Goal: Information Seeking & Learning: Learn about a topic

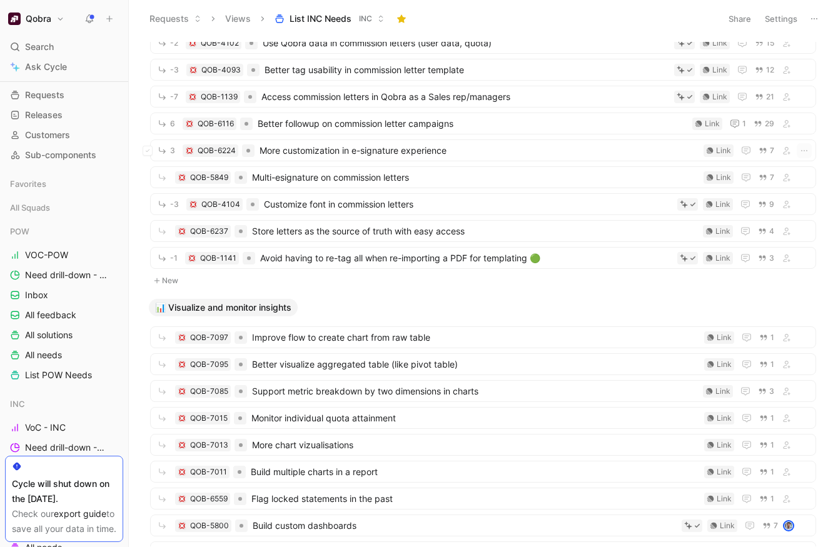
scroll to position [2077, 0]
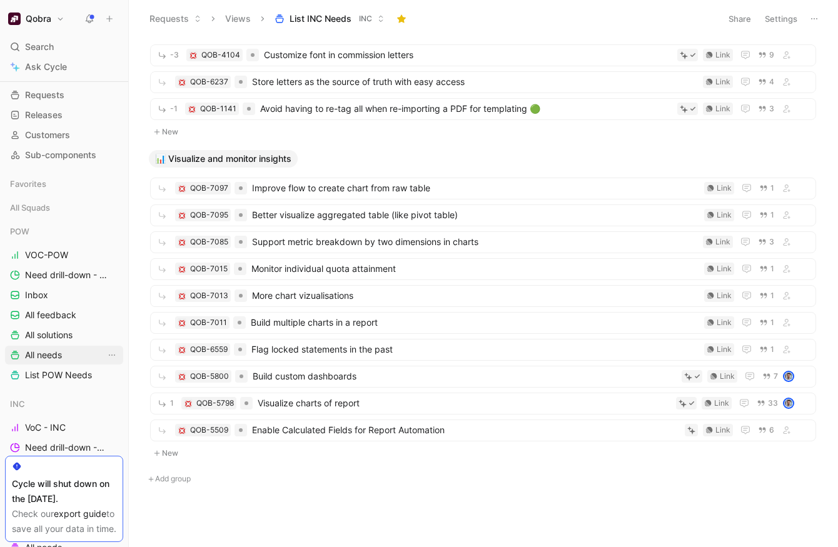
click at [53, 354] on span "All needs" at bounding box center [43, 355] width 37 height 13
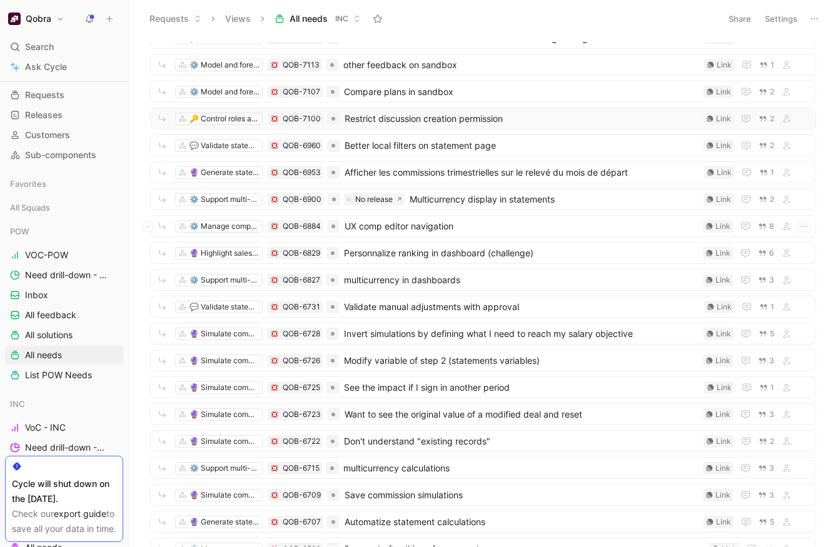
scroll to position [119, 0]
click at [470, 249] on span "Personnalize ranking in dashboard (challenge)" at bounding box center [521, 253] width 354 height 15
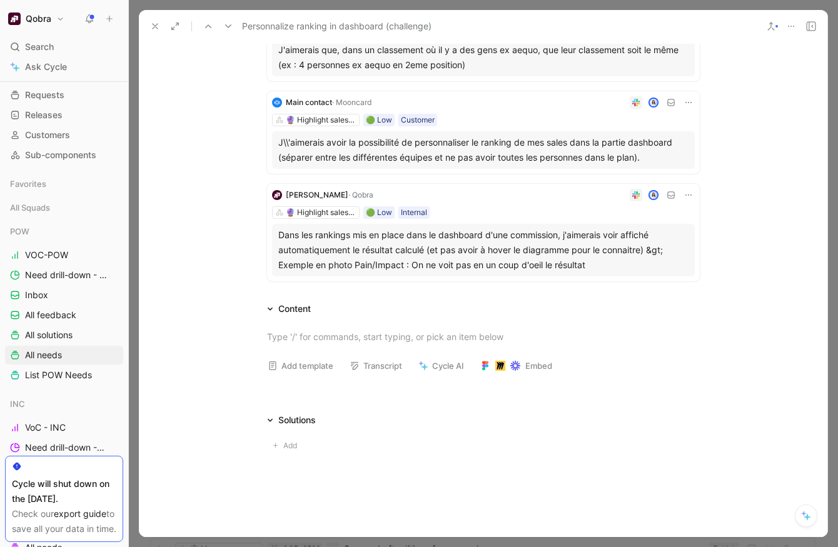
scroll to position [454, 0]
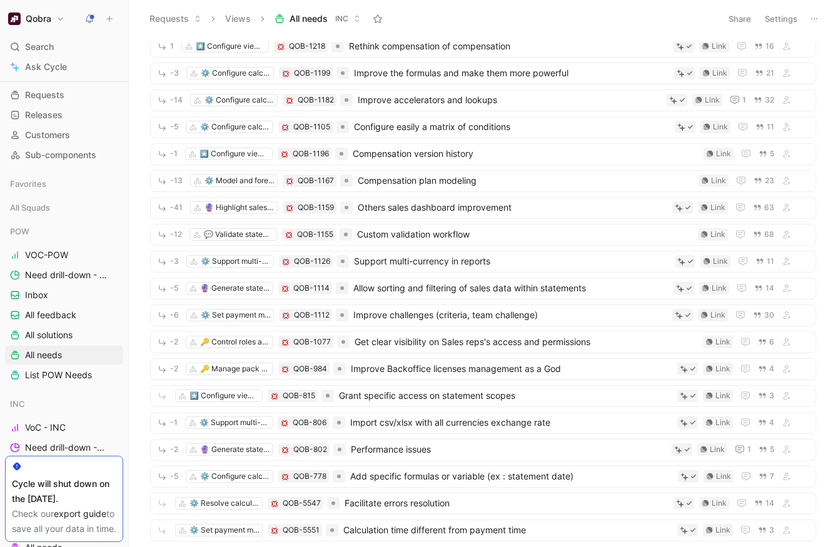
scroll to position [2028, 0]
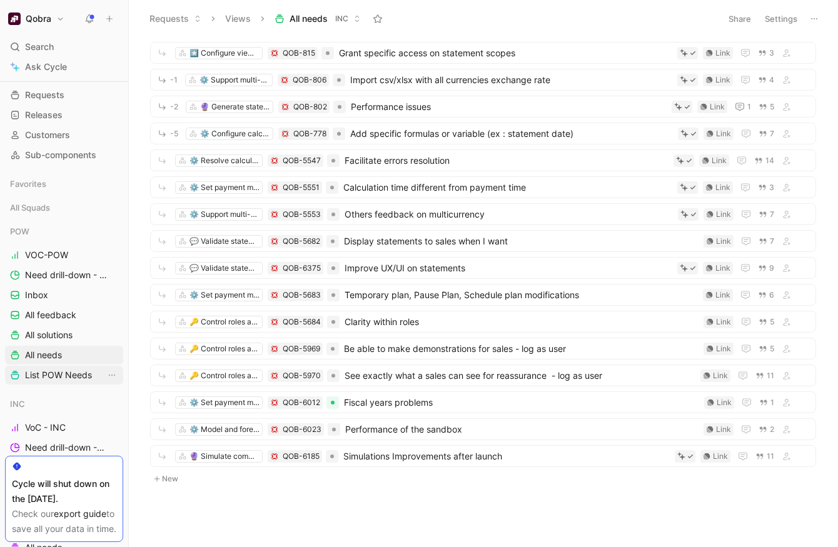
click at [56, 378] on span "List POW Needs" at bounding box center [58, 375] width 67 height 13
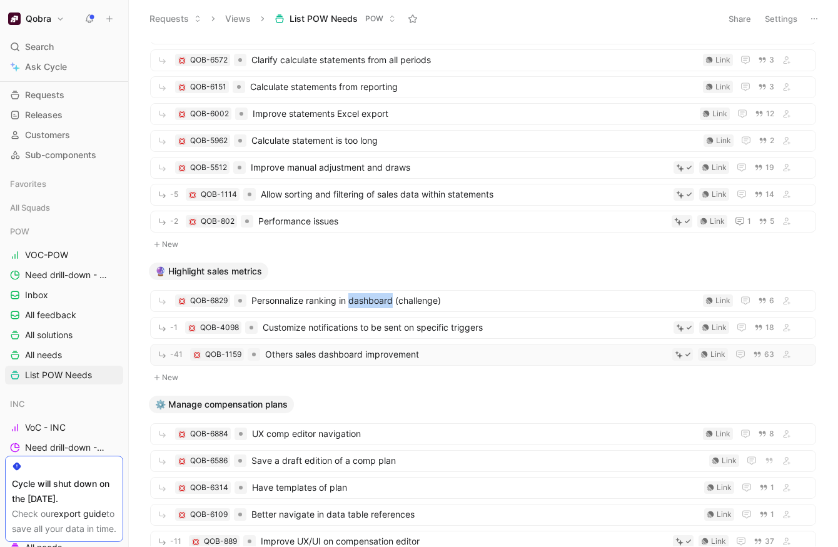
scroll to position [1488, 0]
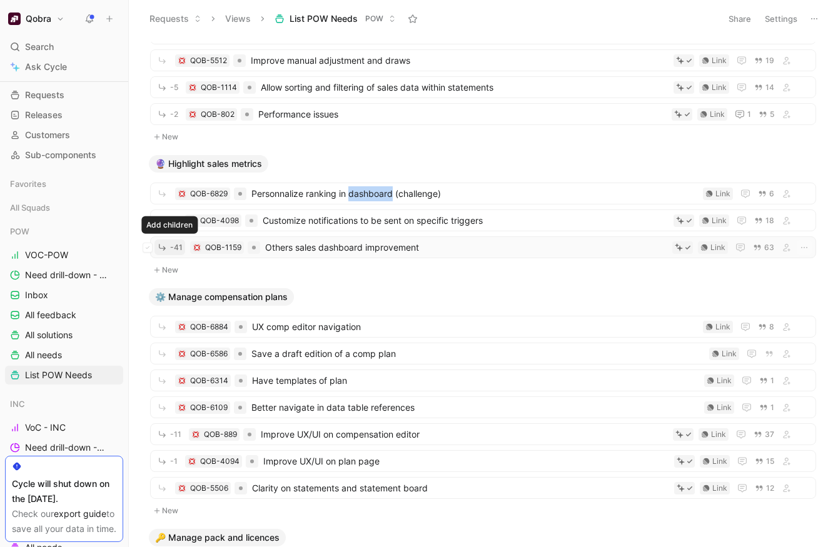
click at [175, 244] on span "-41" at bounding box center [176, 248] width 13 height 8
click at [345, 245] on span "Others sales dashboard improvement" at bounding box center [466, 247] width 402 height 15
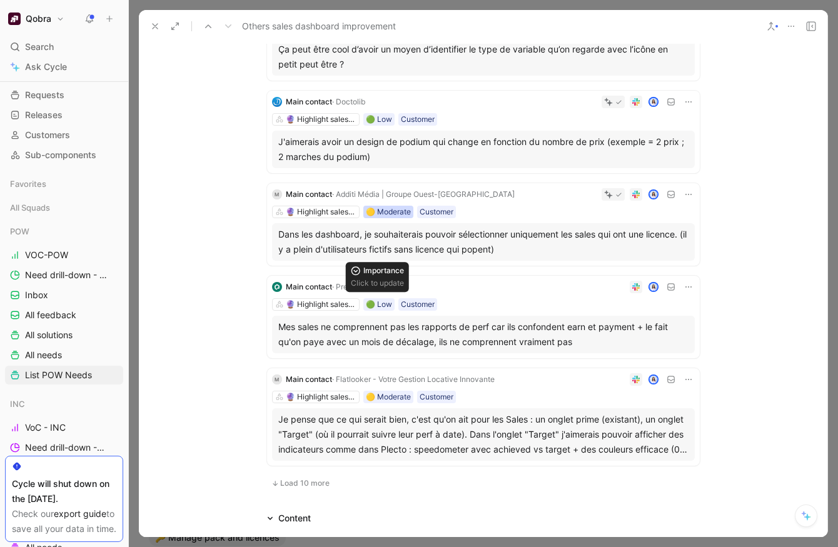
scroll to position [656, 0]
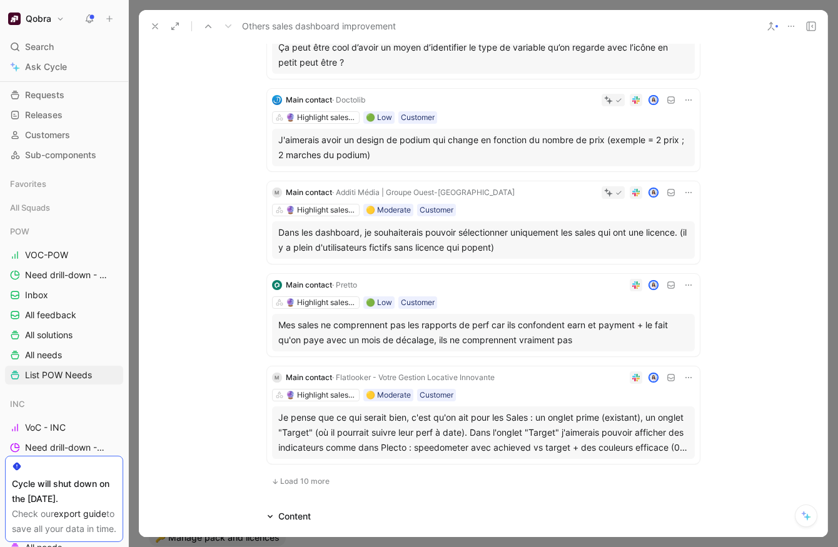
click at [309, 480] on span "Load 10 more" at bounding box center [304, 481] width 49 height 10
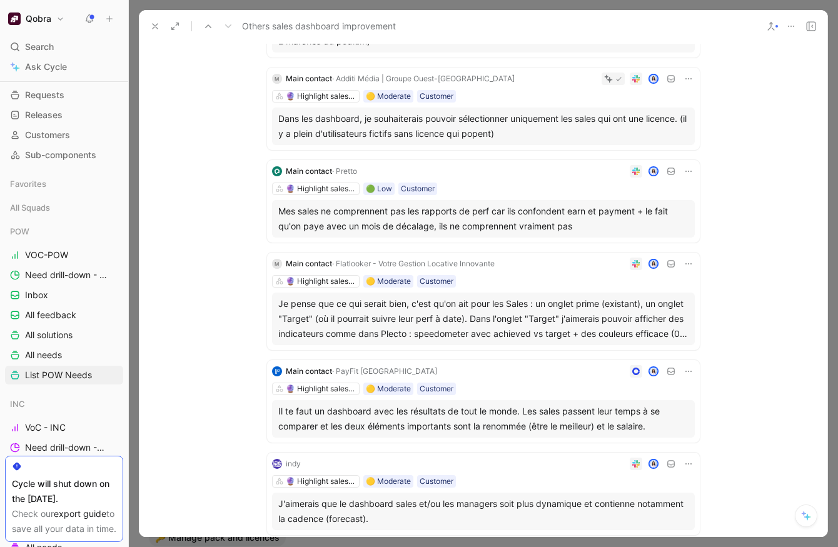
scroll to position [771, 0]
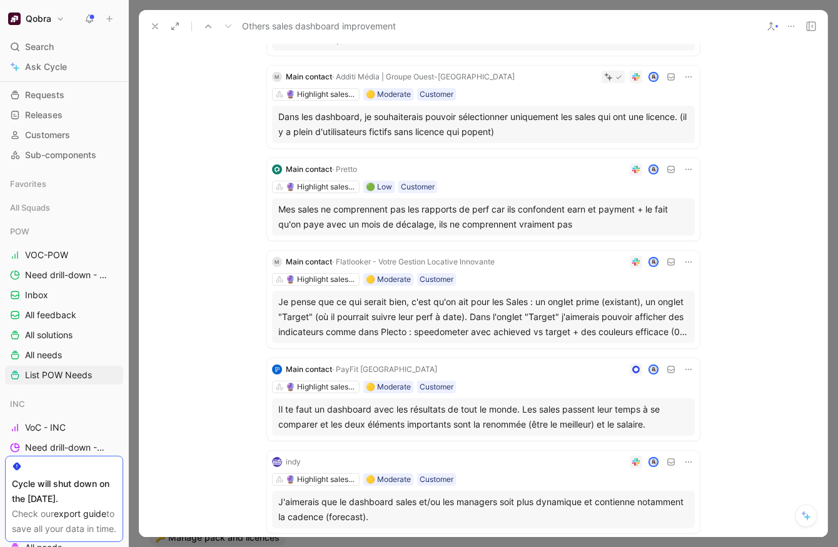
click at [379, 322] on div "Je pense que ce qui serait bien, c'est qu'on ait pour les Sales : un onglet pri…" at bounding box center [483, 316] width 410 height 45
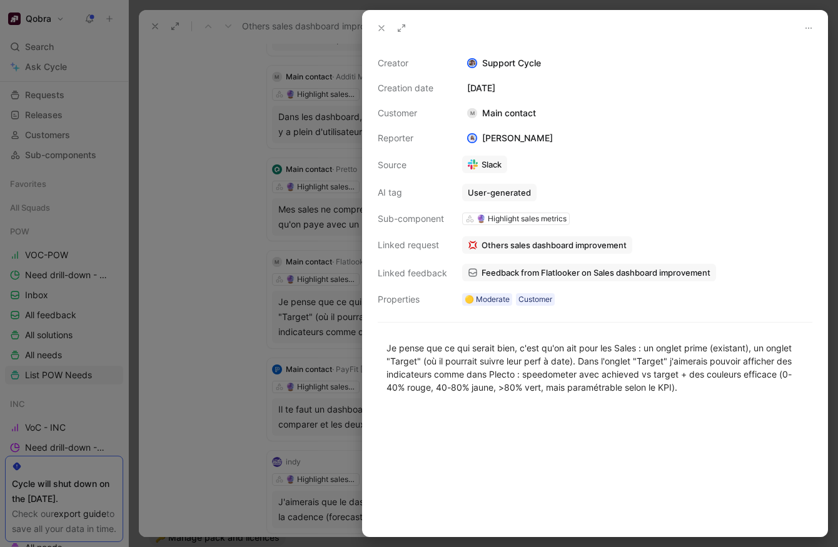
click at [216, 376] on div at bounding box center [419, 273] width 838 height 547
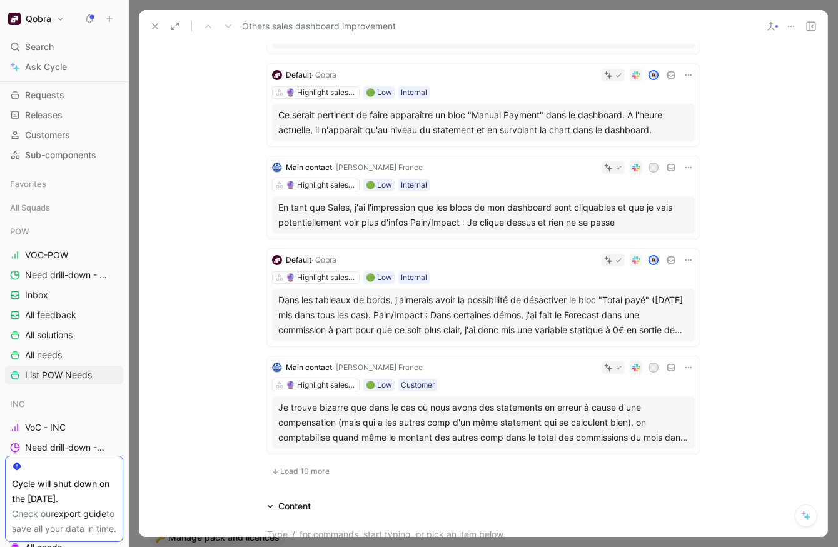
scroll to position [1653, 0]
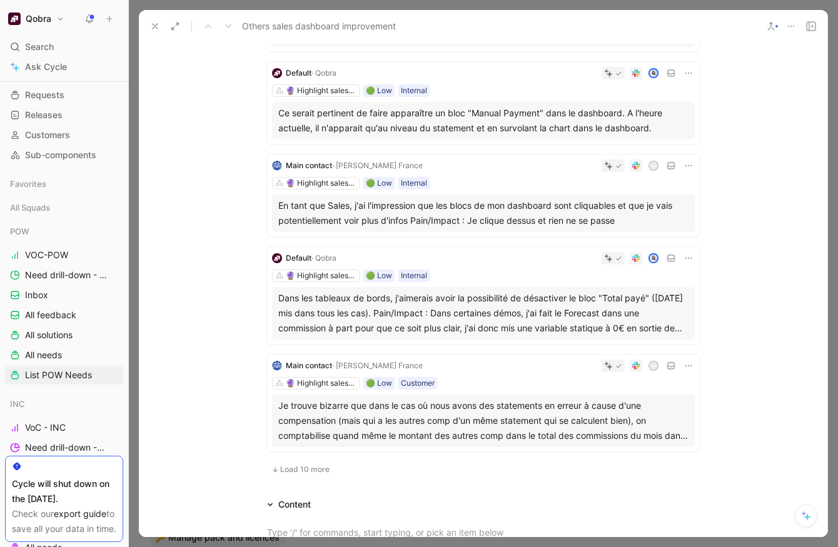
click at [322, 474] on button "Load 10 more" at bounding box center [300, 469] width 67 height 15
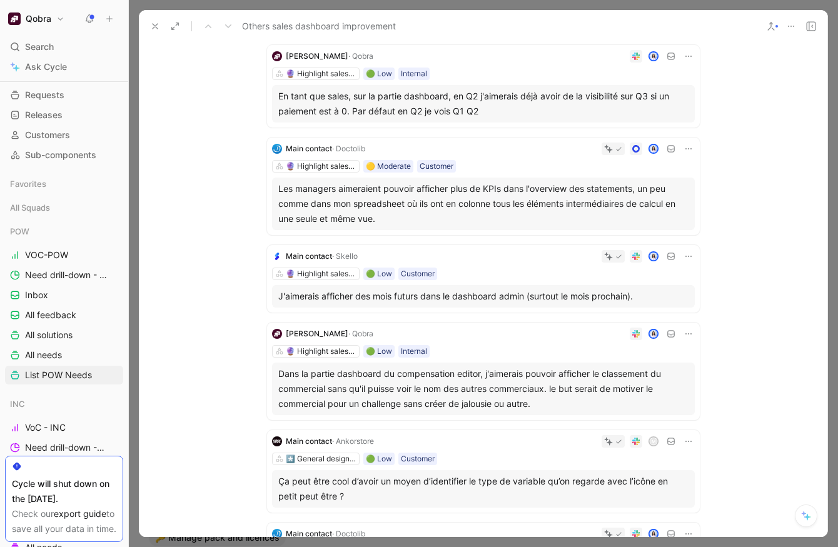
scroll to position [0, 0]
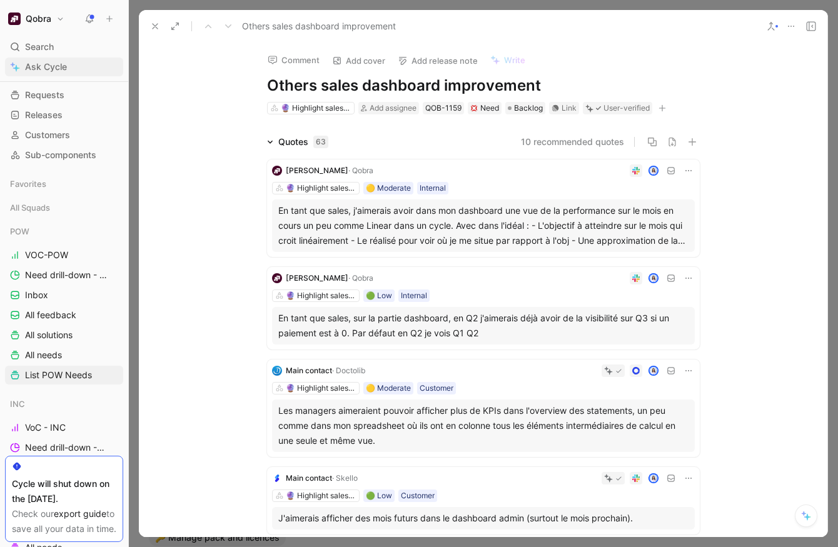
click at [66, 60] on link "Ask Cycle" at bounding box center [64, 67] width 118 height 19
click at [670, 140] on icon "button" at bounding box center [672, 142] width 10 height 10
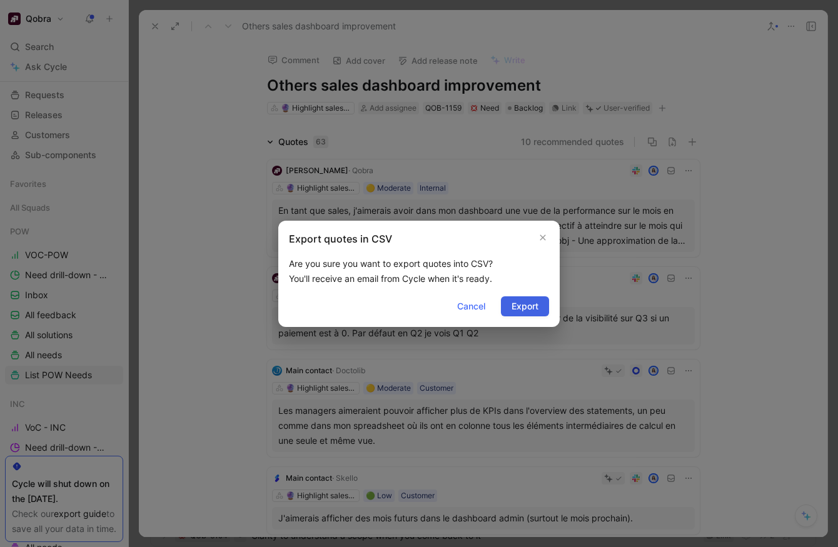
click at [524, 307] on span "Export" at bounding box center [524, 306] width 27 height 15
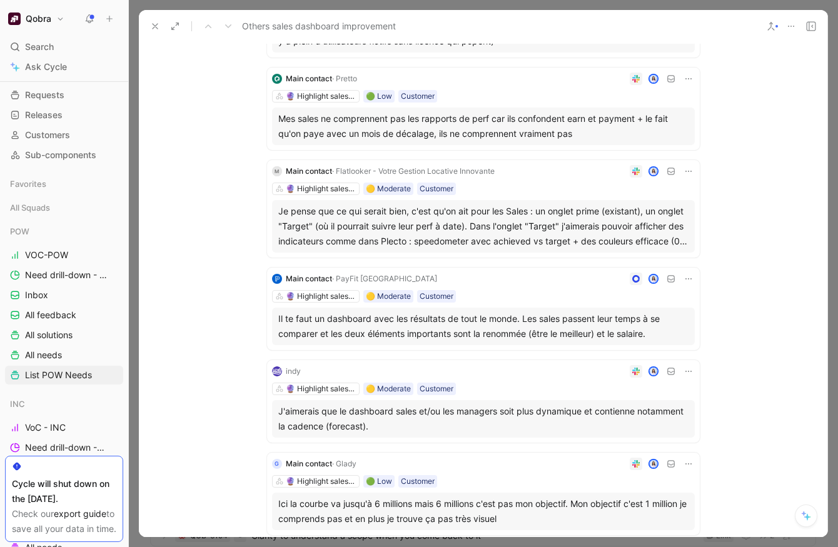
scroll to position [863, 0]
